Goal: Information Seeking & Learning: Find specific fact

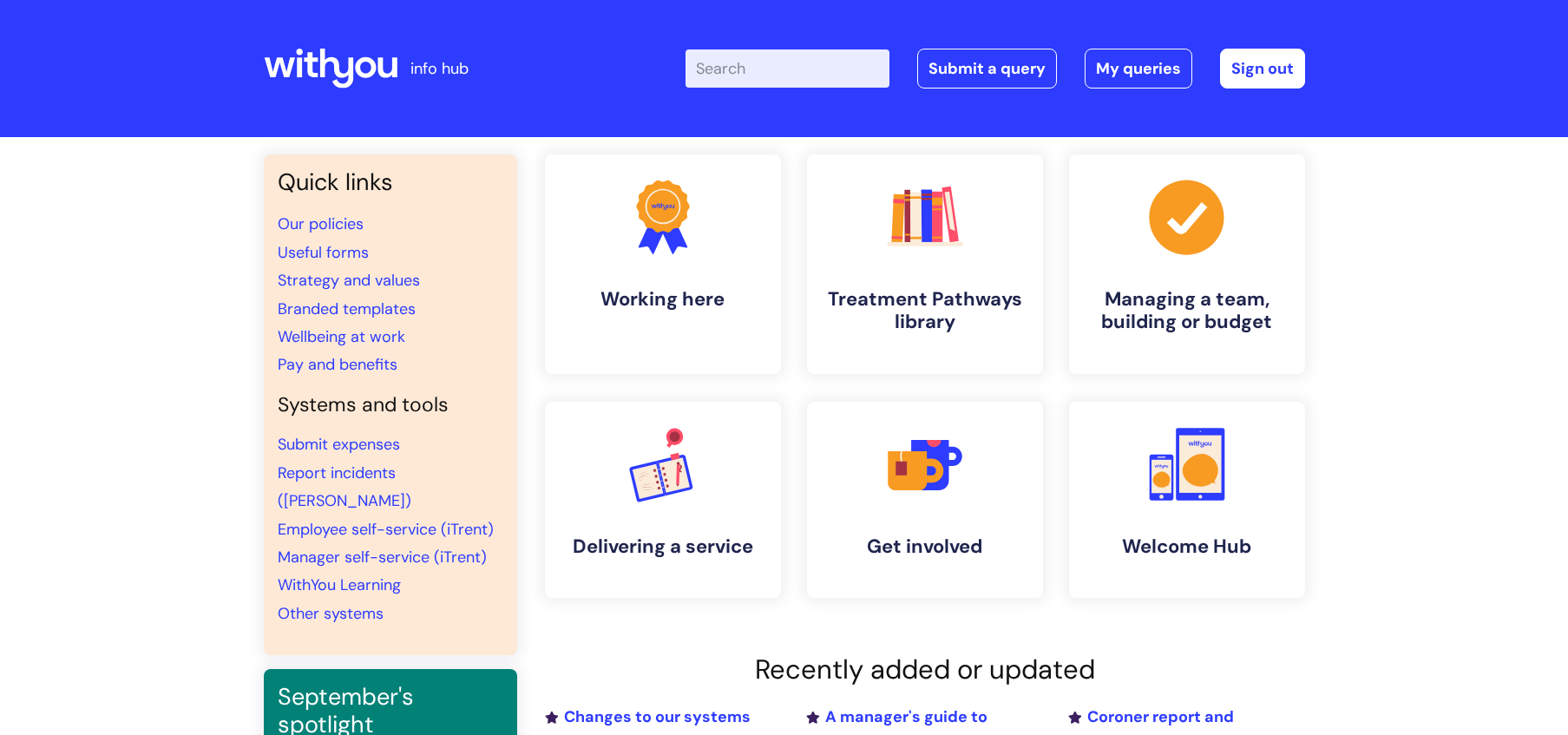
click at [718, 77] on input "Enter your search term here..." at bounding box center [787, 69] width 204 height 38
type input "drinks diary"
click button "Search" at bounding box center [0, 0] width 0 height 0
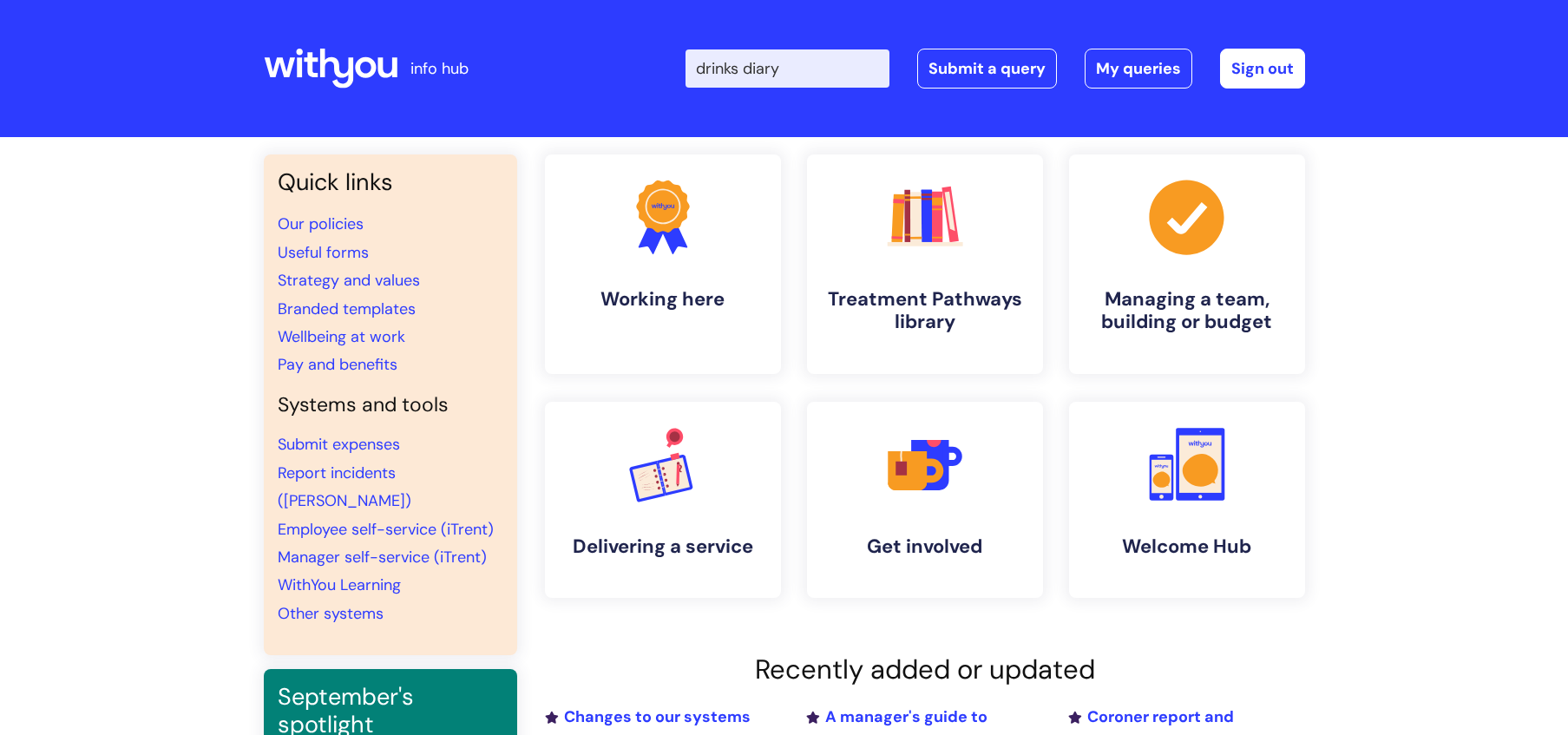
click button "Search" at bounding box center [0, 0] width 0 height 0
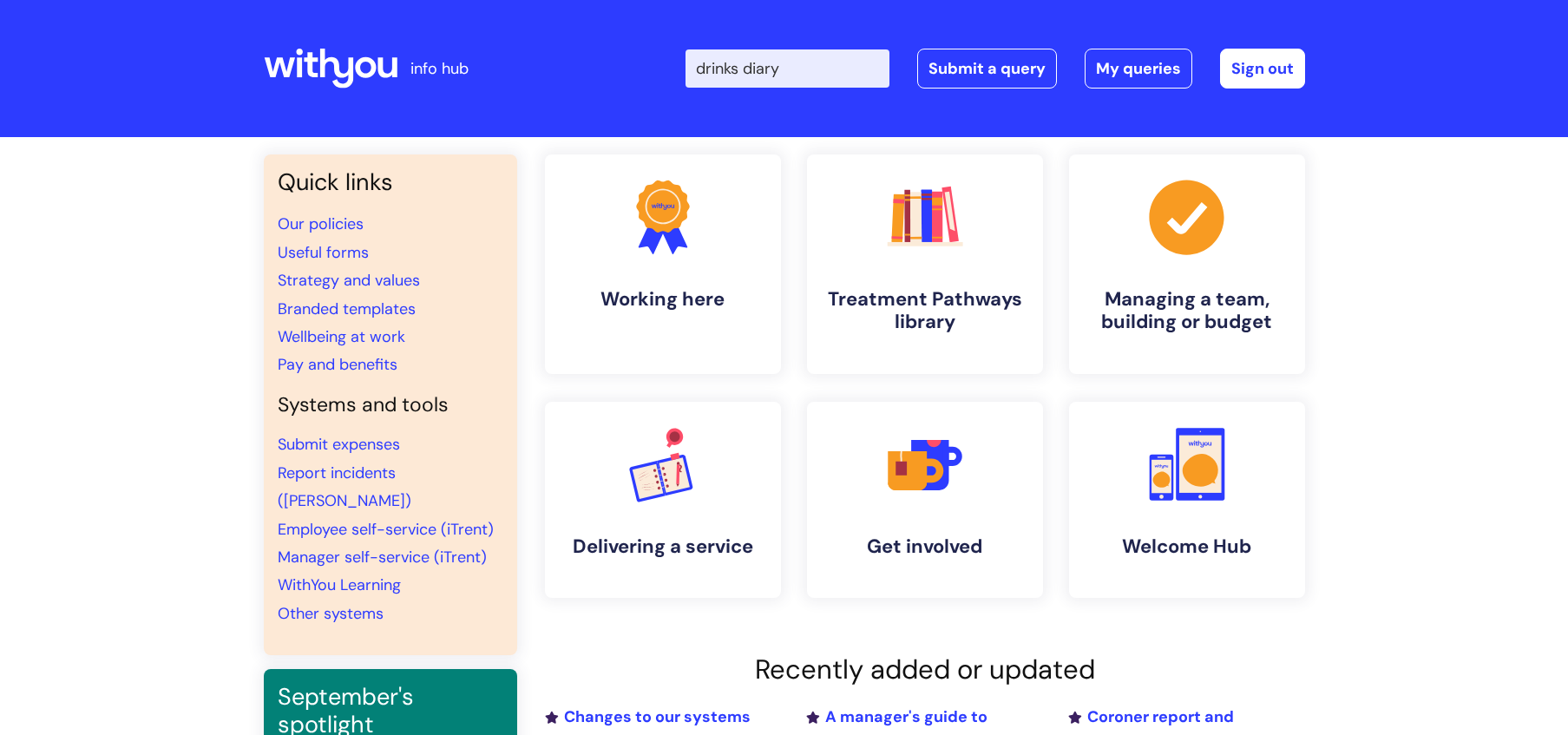
click button "Search" at bounding box center [0, 0] width 0 height 0
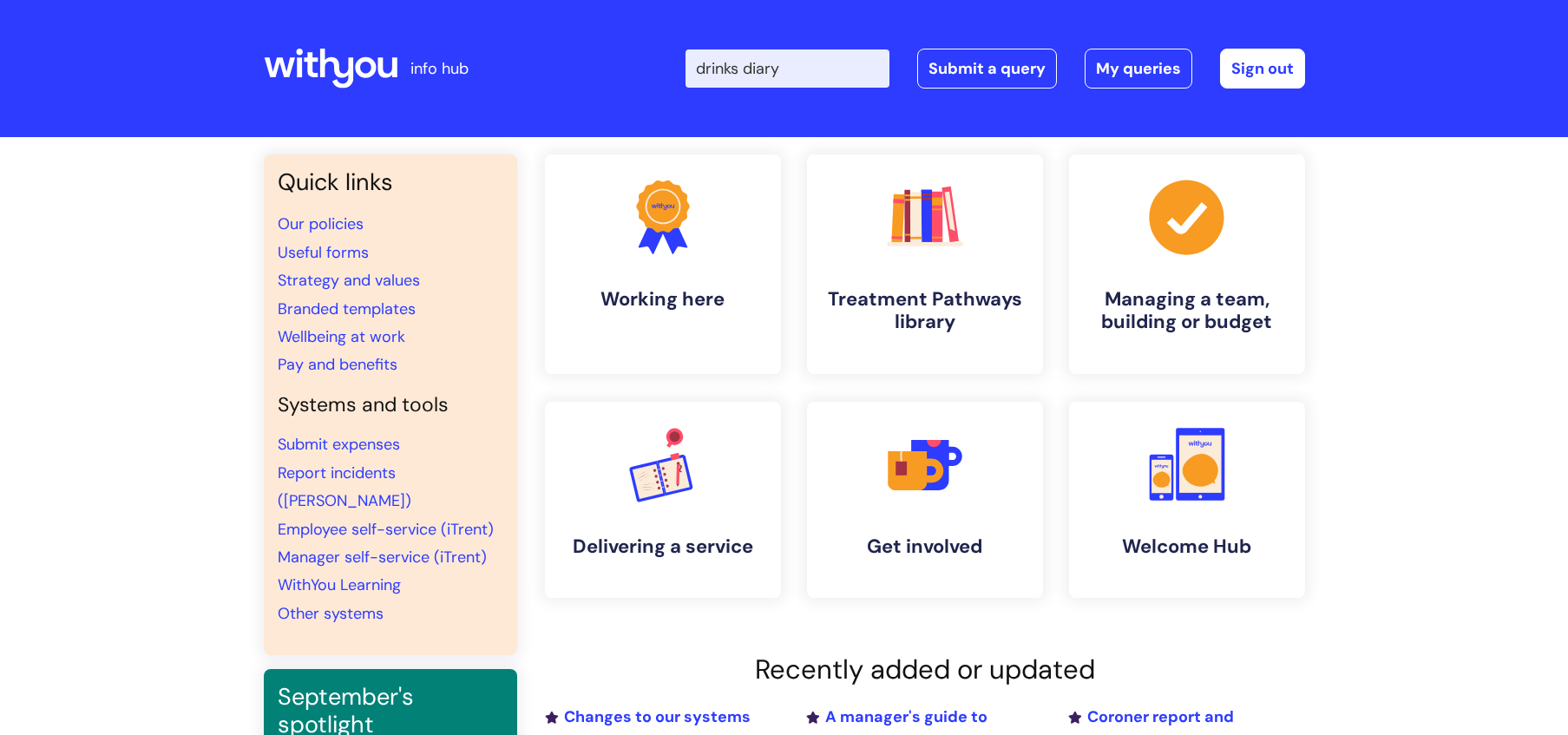
click button "Search" at bounding box center [0, 0] width 0 height 0
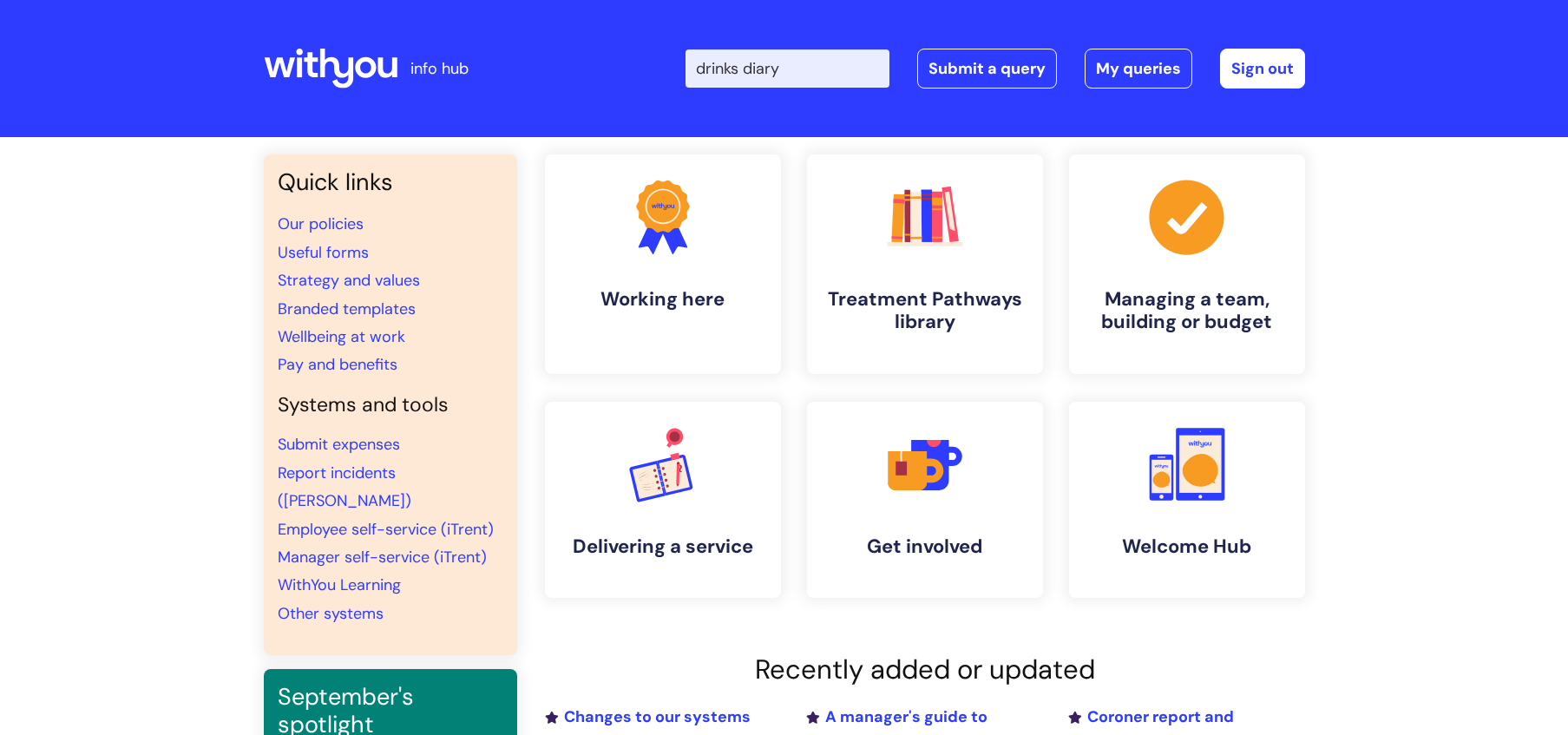
click button "Search" at bounding box center [0, 0] width 0 height 0
